Goal: Task Accomplishment & Management: Manage account settings

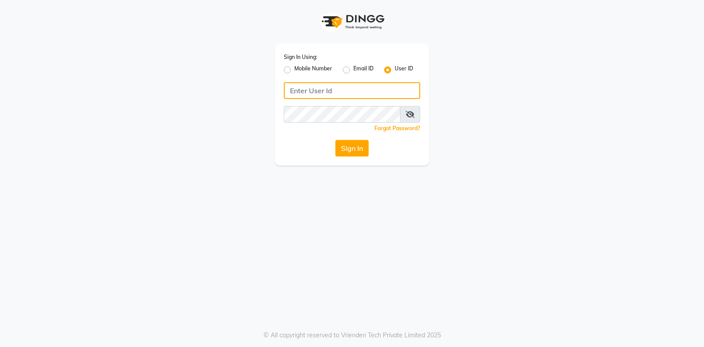
type input "9324581241"
click at [294, 70] on label "Mobile Number" at bounding box center [313, 70] width 38 height 11
click at [294, 70] on input "Mobile Number" at bounding box center [297, 68] width 6 height 6
radio input "true"
radio input "false"
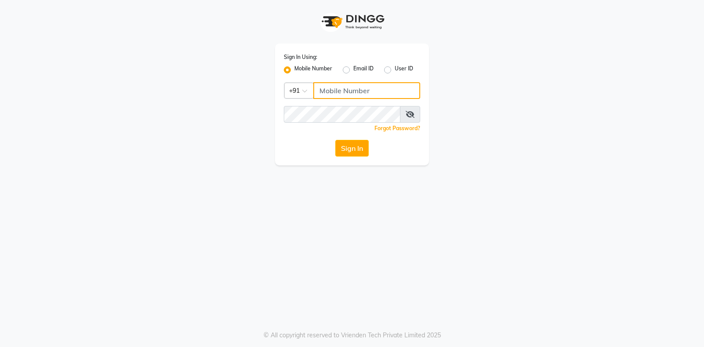
click at [356, 93] on input "Username" at bounding box center [366, 90] width 107 height 17
click at [244, 202] on div "Sign In Using: Mobile Number Email ID User ID Country Code × +91 Remember me Fo…" at bounding box center [352, 173] width 704 height 347
